Goal: Check status: Check status

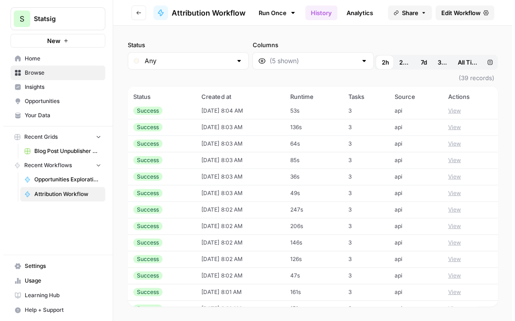
scroll to position [432, 0]
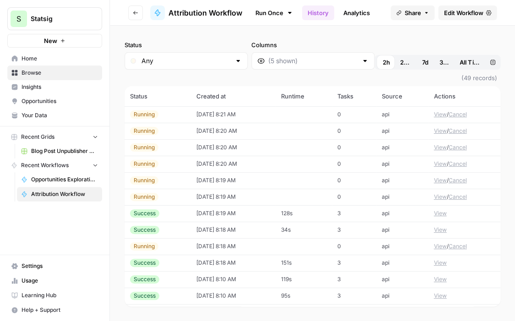
click at [390, 37] on div "Status Any Columns 2h 24h 7d 30d All Time Custom range (49 records) Status Crea…" at bounding box center [312, 173] width 405 height 295
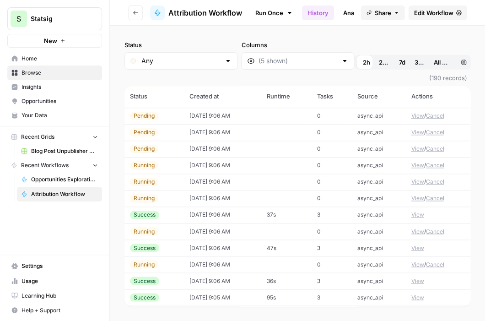
scroll to position [692, 0]
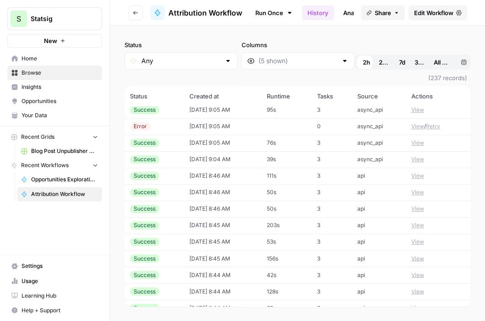
scroll to position [1760, 0]
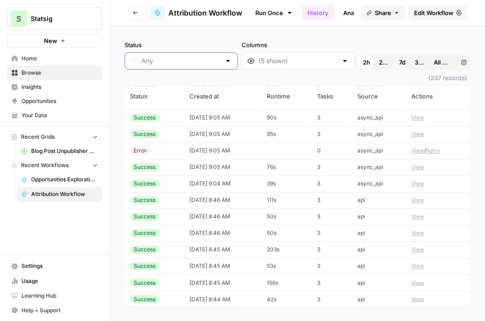
click at [196, 56] on input "Status" at bounding box center [180, 60] width 79 height 9
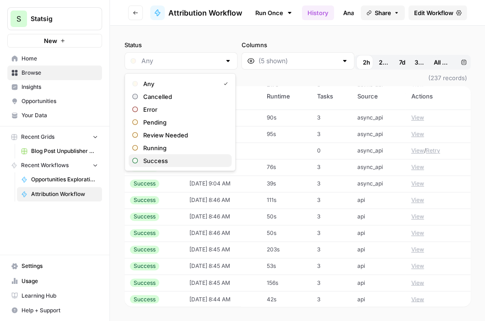
click at [146, 158] on span "Success" at bounding box center [183, 160] width 81 height 9
type input "Success"
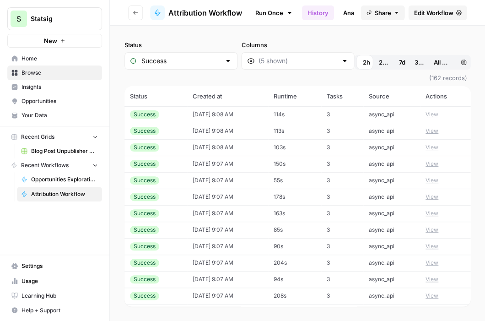
click at [209, 65] on div "Success" at bounding box center [181, 60] width 113 height 17
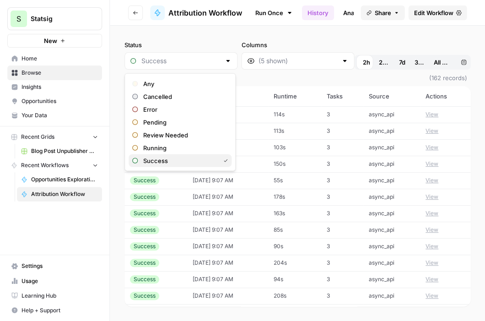
click at [135, 160] on span "button" at bounding box center [134, 160] width 5 height 5
type input "Success"
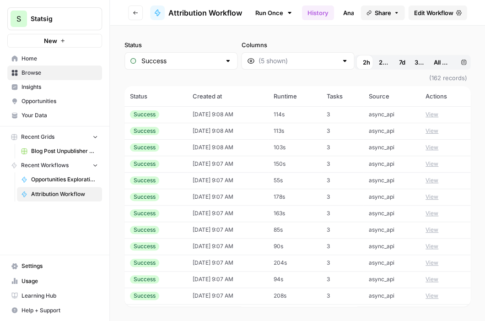
click at [201, 67] on div "Success" at bounding box center [181, 60] width 113 height 17
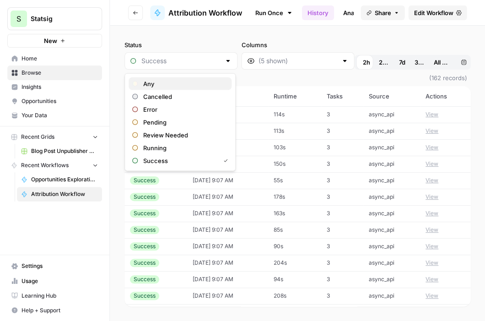
click at [156, 84] on span "Any" at bounding box center [183, 83] width 81 height 9
type input "Any"
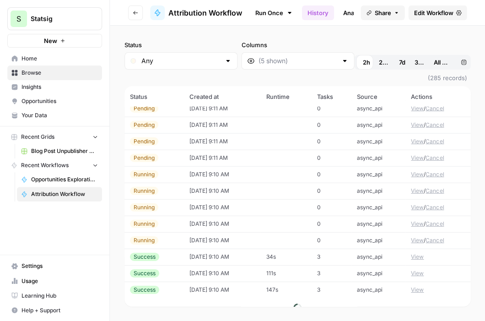
scroll to position [1456, 0]
click at [418, 236] on button "View" at bounding box center [417, 240] width 13 height 8
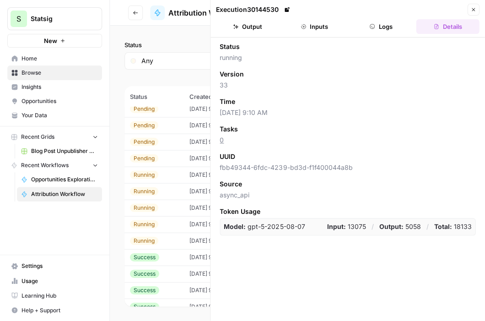
click at [403, 25] on button "Logs" at bounding box center [381, 26] width 63 height 15
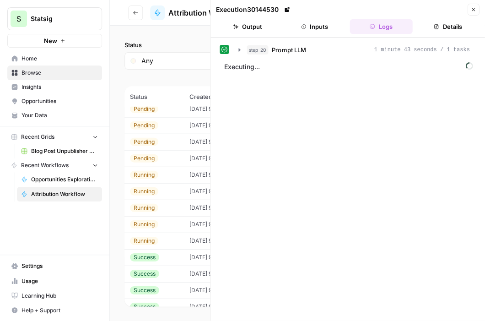
click at [474, 12] on button "Close" at bounding box center [473, 10] width 12 height 12
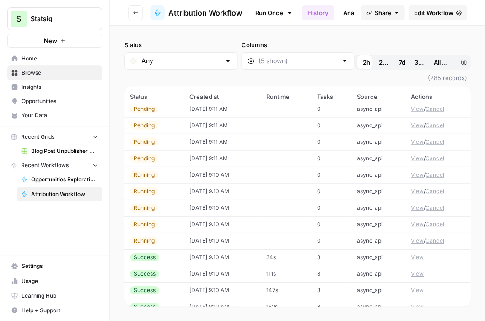
click at [415, 220] on button "View" at bounding box center [417, 224] width 13 height 8
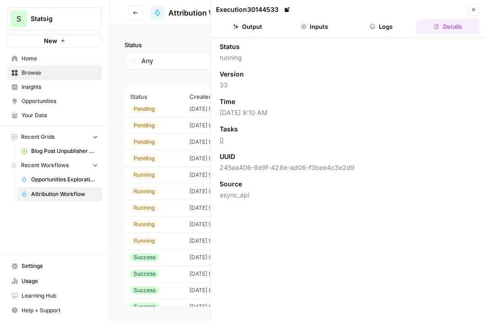
click at [382, 30] on button "Logs" at bounding box center [381, 26] width 63 height 15
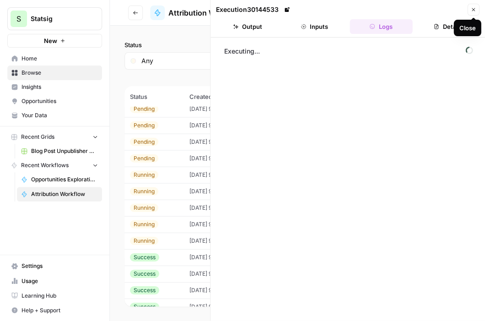
click at [332, 30] on button "Inputs" at bounding box center [314, 26] width 63 height 15
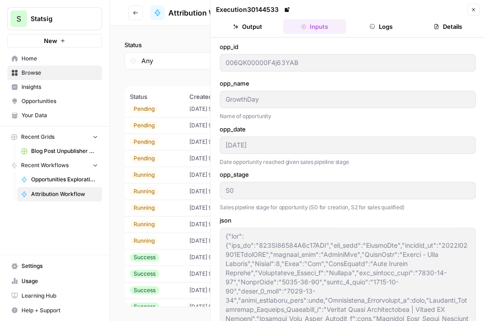
click at [390, 29] on button "Logs" at bounding box center [381, 26] width 63 height 15
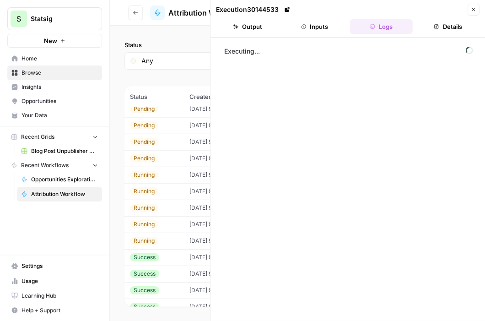
click at [469, 11] on button "Close" at bounding box center [473, 10] width 12 height 12
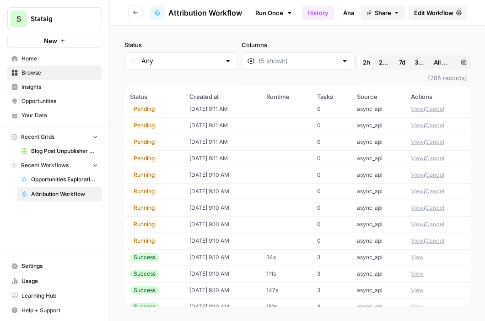
click at [418, 203] on button "View" at bounding box center [417, 207] width 13 height 8
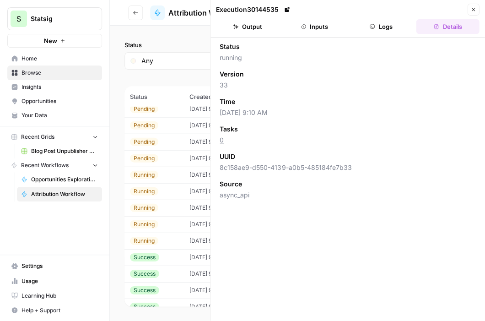
click at [380, 29] on button "Logs" at bounding box center [381, 26] width 63 height 15
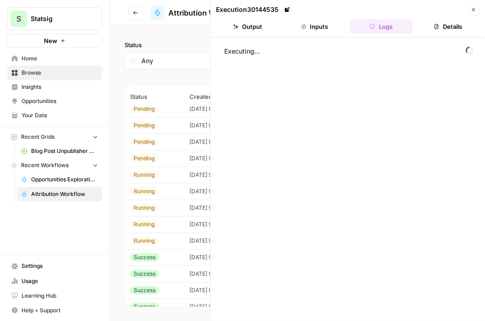
click at [471, 7] on icon "button" at bounding box center [473, 9] width 5 height 5
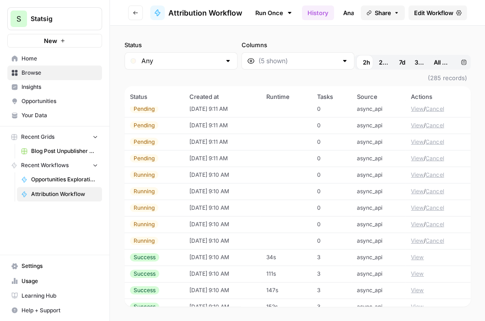
click at [416, 236] on button "View" at bounding box center [417, 240] width 13 height 8
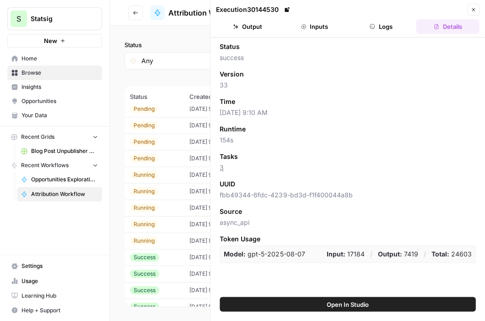
click at [387, 29] on button "Logs" at bounding box center [381, 26] width 63 height 15
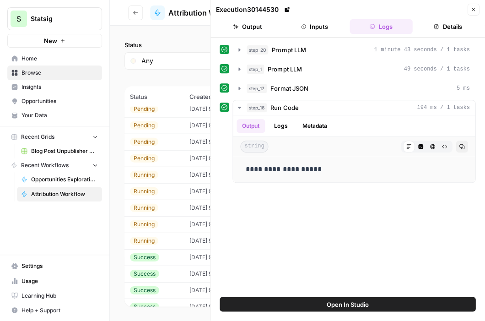
click at [471, 12] on button "Close" at bounding box center [473, 10] width 12 height 12
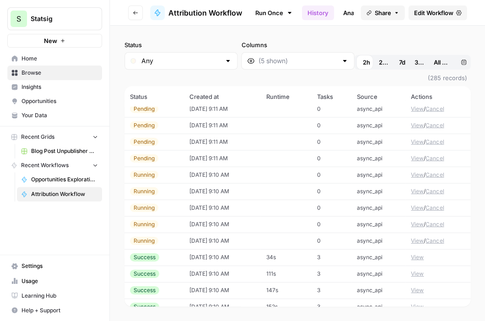
click at [419, 236] on button "View" at bounding box center [417, 240] width 13 height 8
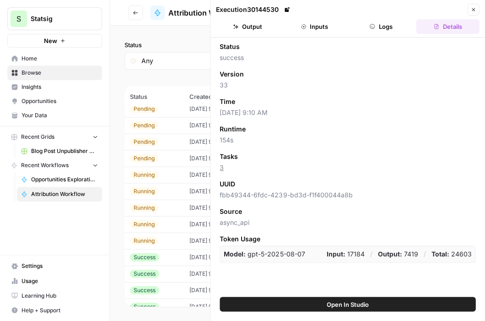
click at [384, 23] on button "Logs" at bounding box center [381, 26] width 63 height 15
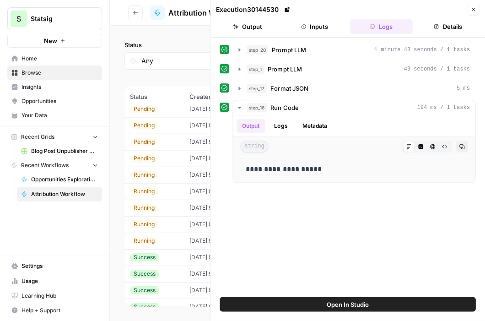
click at [473, 7] on icon "button" at bounding box center [473, 9] width 5 height 5
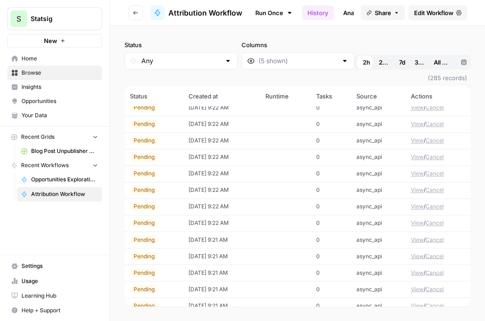
scroll to position [138, 0]
click at [419, 170] on button "View" at bounding box center [417, 174] width 13 height 8
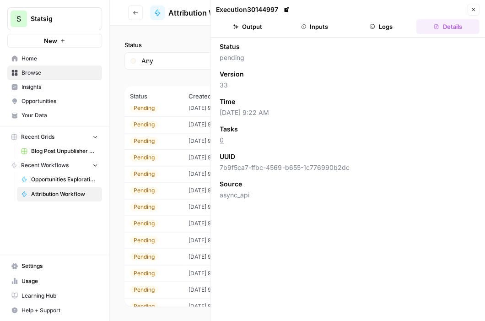
click at [387, 29] on button "Logs" at bounding box center [381, 26] width 63 height 15
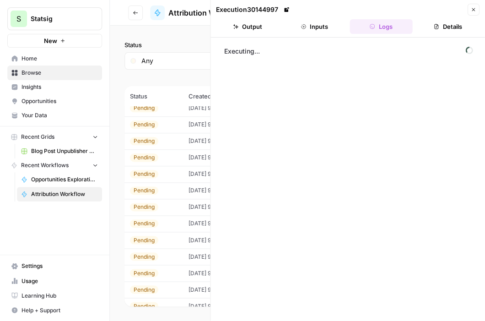
click at [476, 10] on icon "button" at bounding box center [473, 9] width 5 height 5
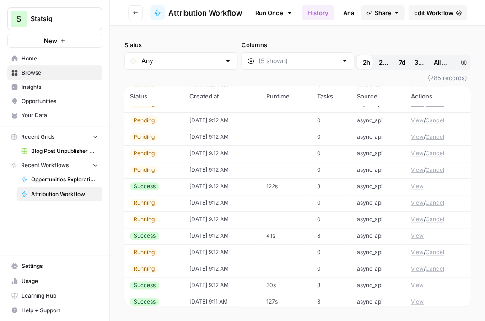
scroll to position [1132, 0]
click at [220, 58] on div "Any" at bounding box center [181, 60] width 113 height 17
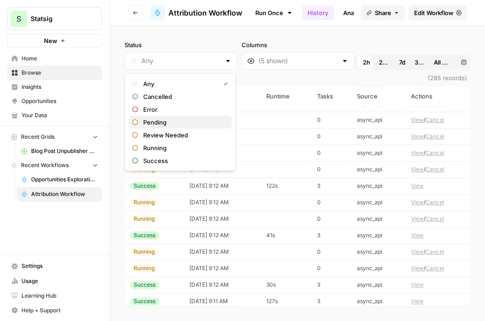
click at [147, 123] on span "Pending" at bounding box center [183, 122] width 81 height 9
type input "Pending"
